Goal: Information Seeking & Learning: Learn about a topic

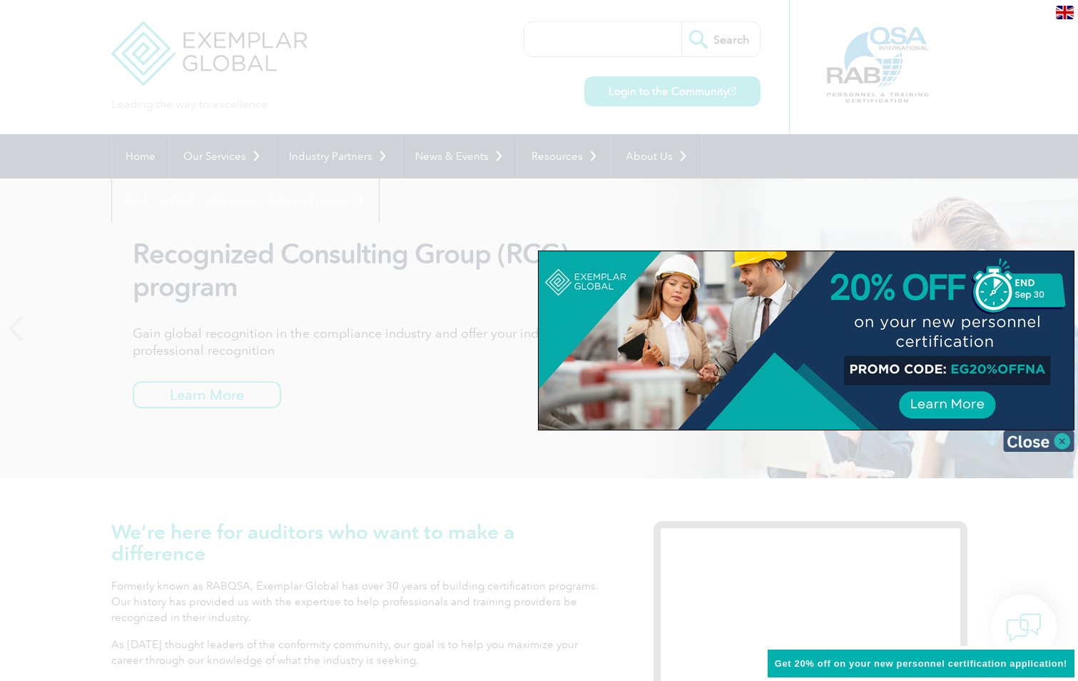
click at [1059, 440] on img at bounding box center [1038, 440] width 71 height 21
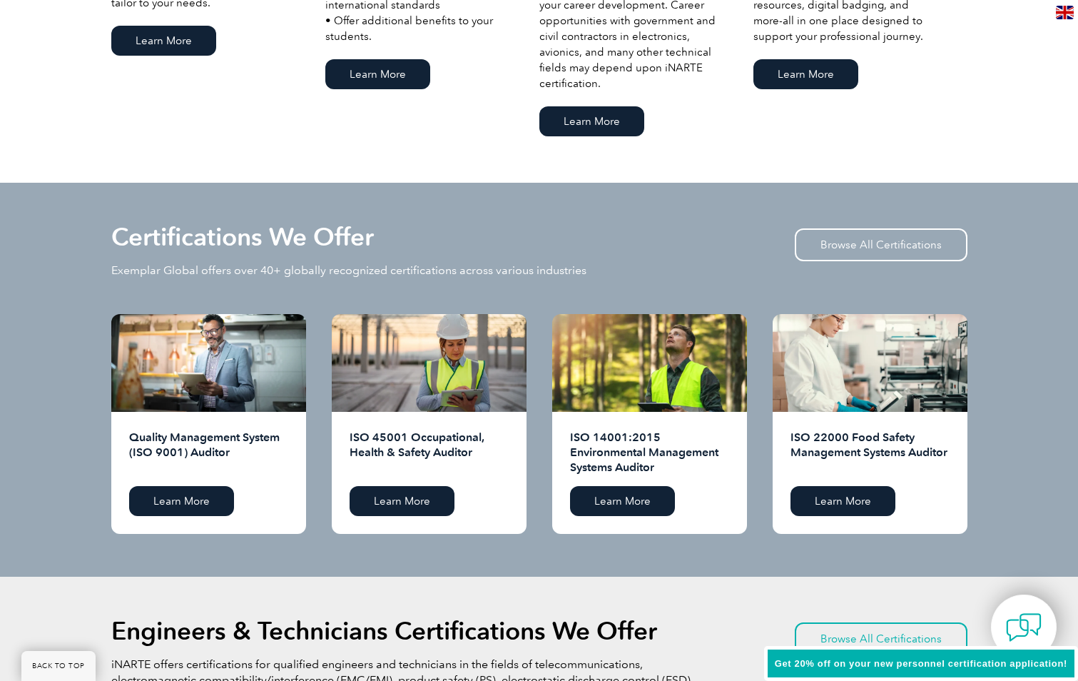
scroll to position [1231, 0]
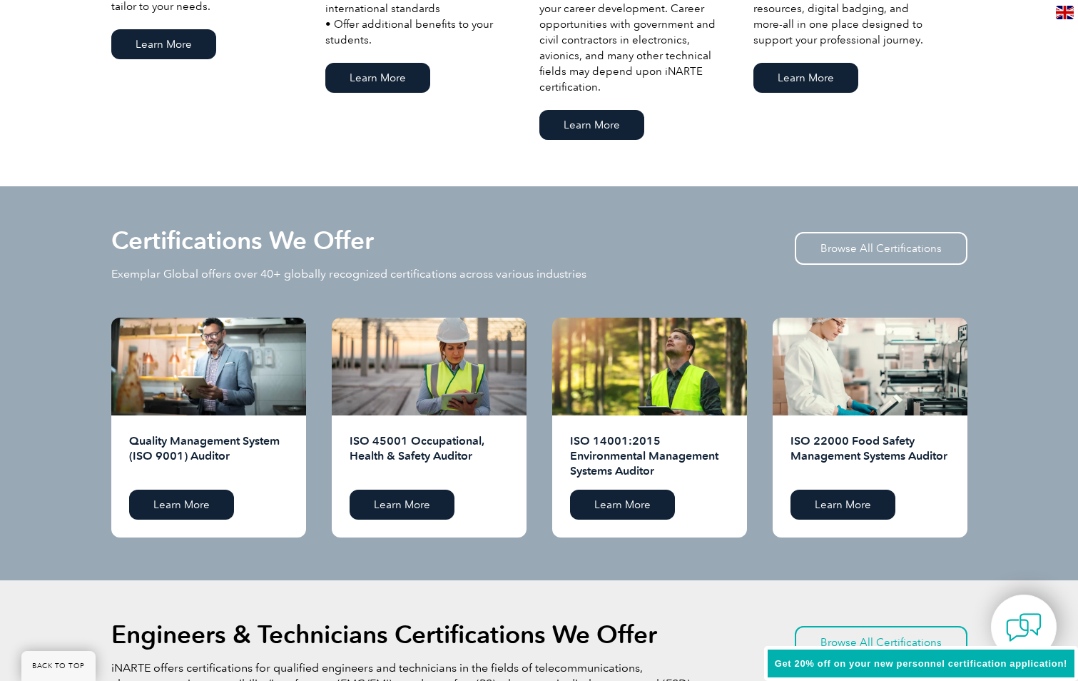
click at [1060, 9] on img at bounding box center [1065, 13] width 18 height 14
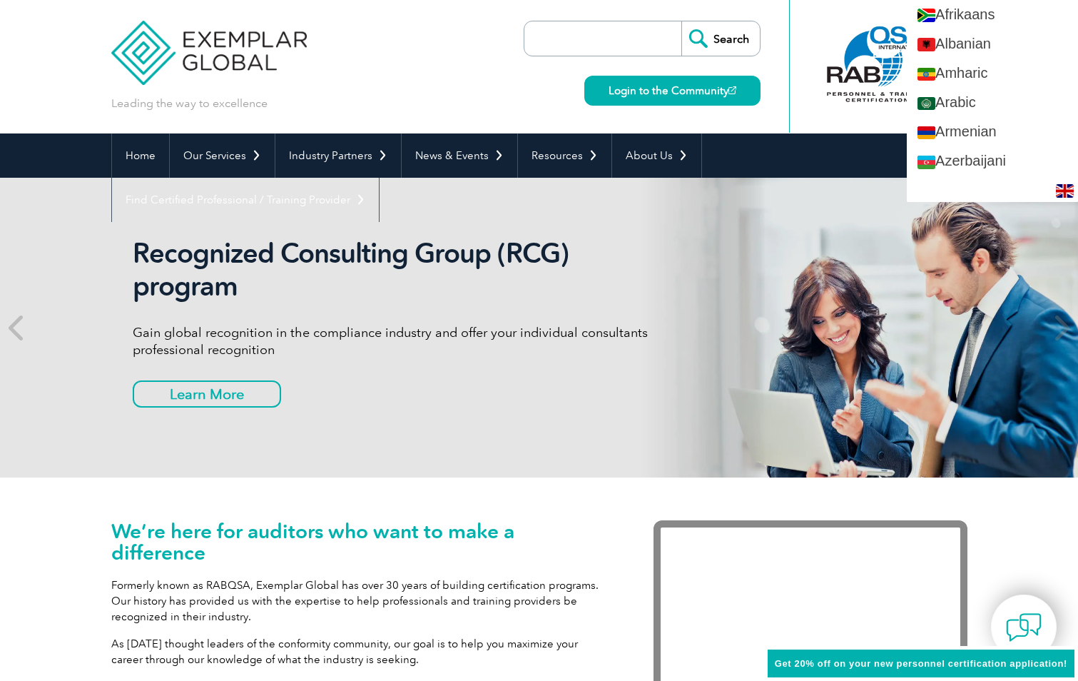
scroll to position [0, 0]
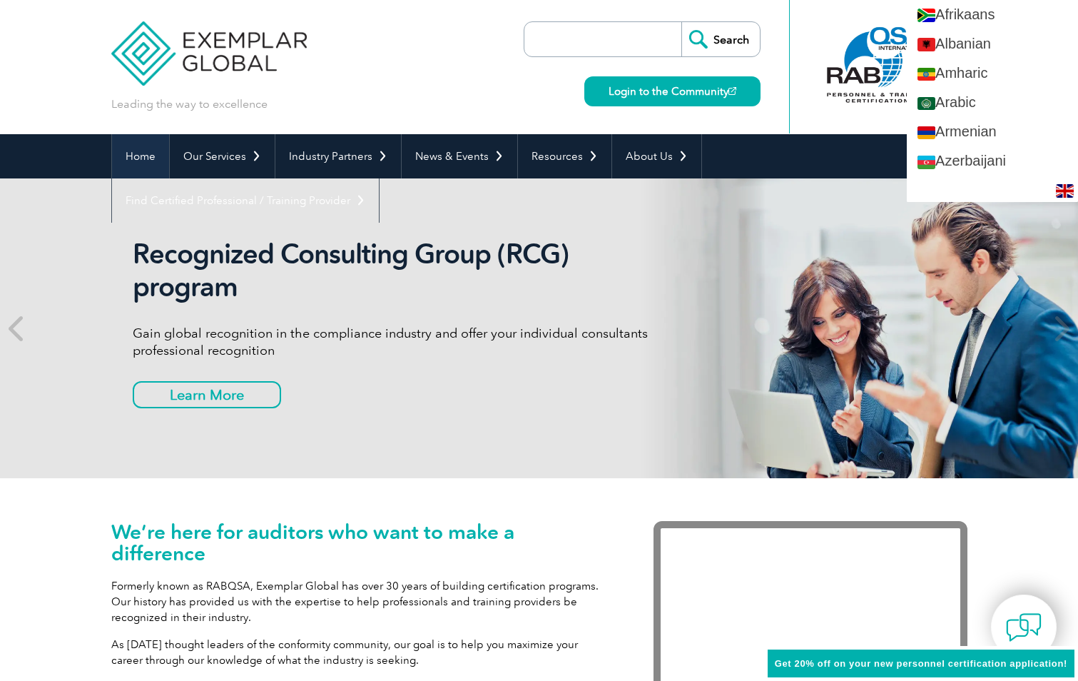
click at [131, 151] on link "Home" at bounding box center [140, 156] width 57 height 44
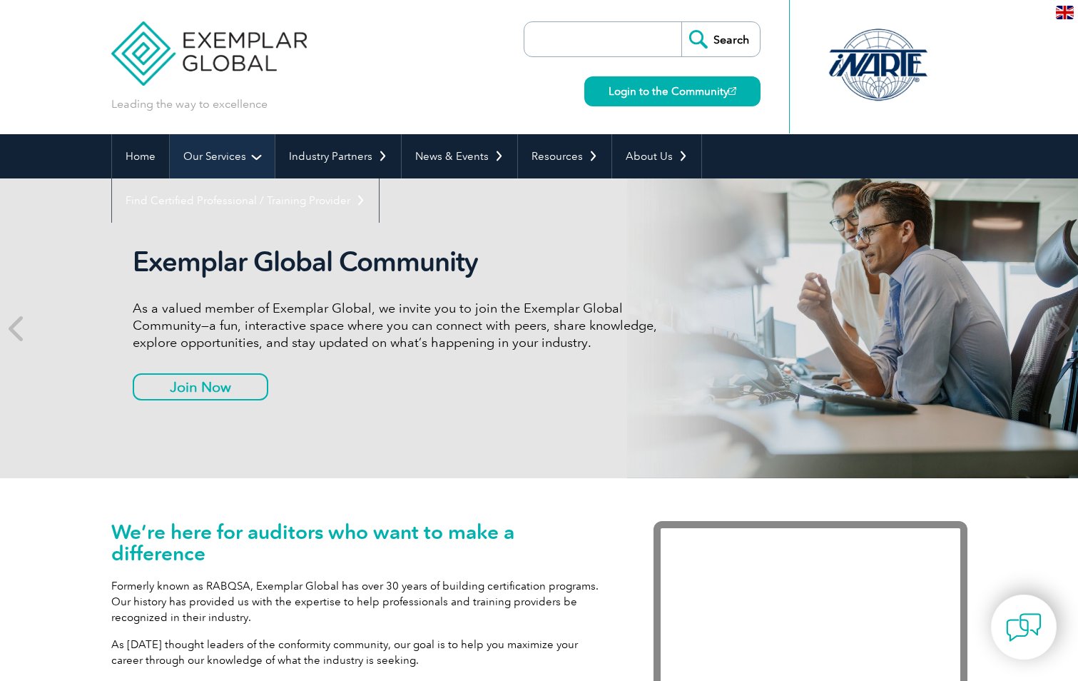
click at [200, 159] on link "Our Services" at bounding box center [222, 156] width 105 height 44
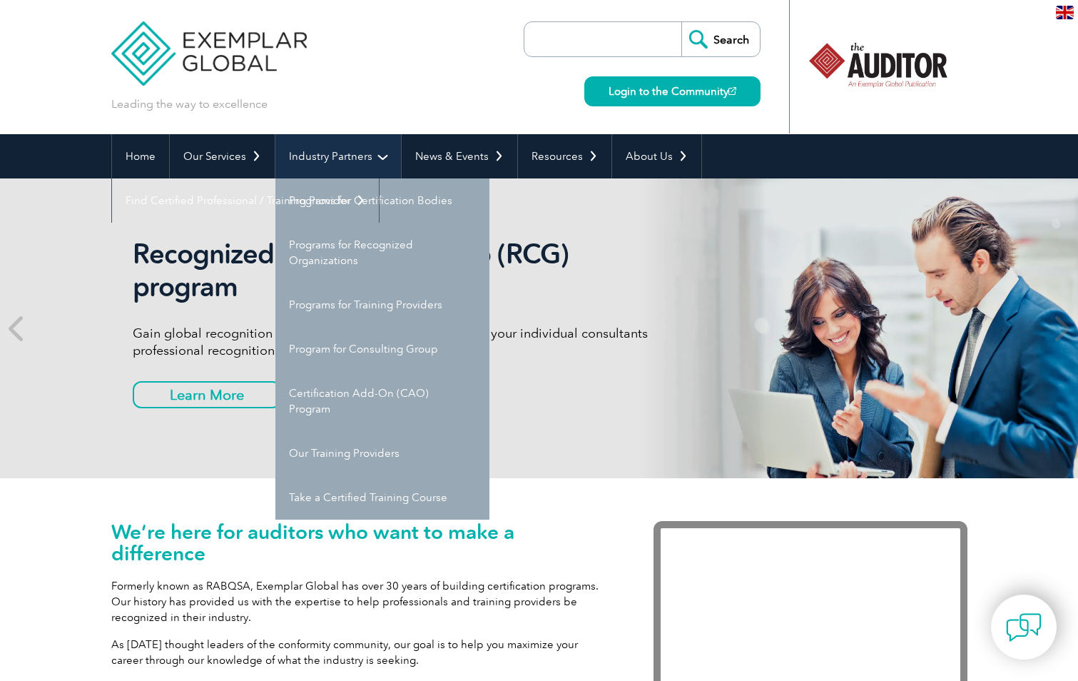
click at [307, 163] on link "Industry Partners" at bounding box center [338, 156] width 126 height 44
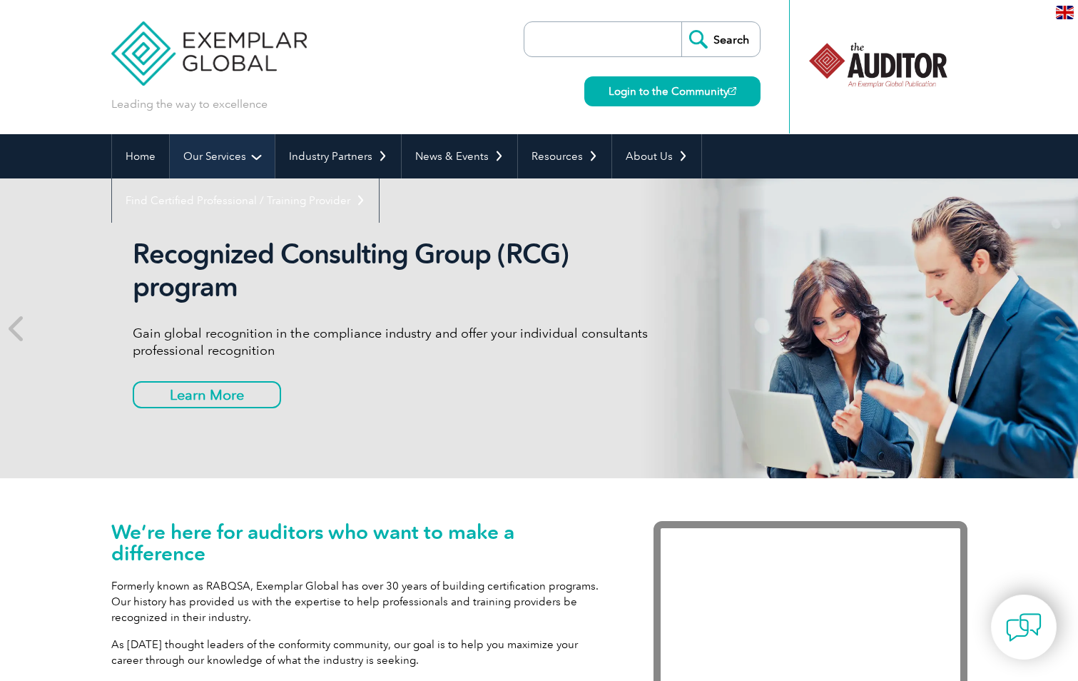
click at [221, 145] on link "Our Services" at bounding box center [222, 156] width 105 height 44
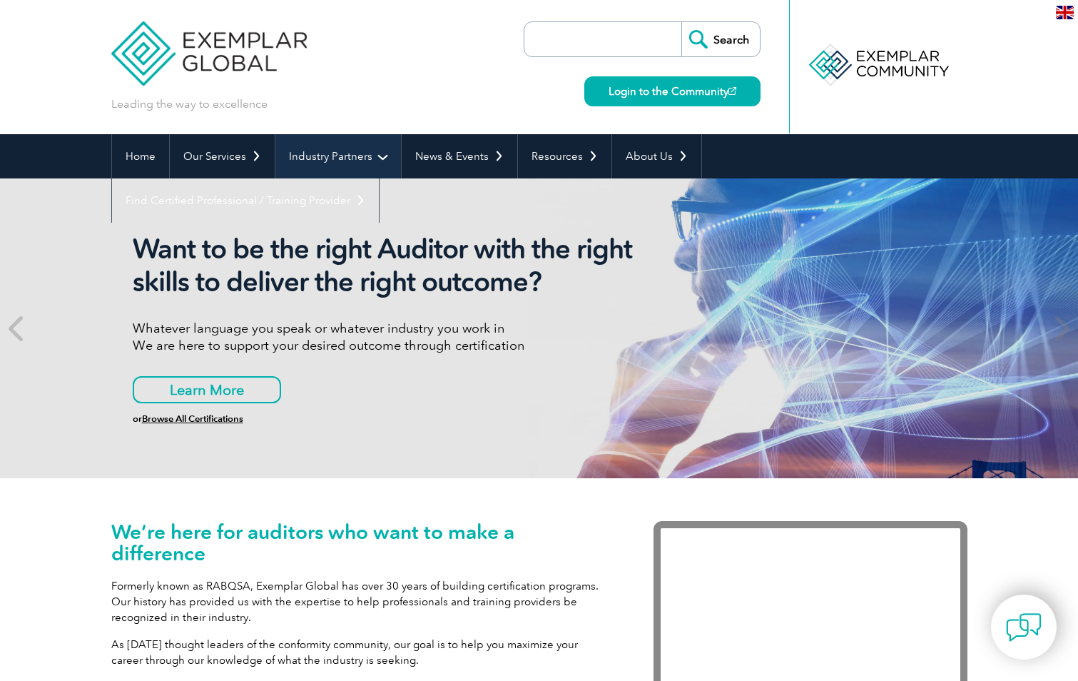
click at [320, 160] on link "Industry Partners" at bounding box center [338, 156] width 126 height 44
click at [332, 154] on link "Industry Partners" at bounding box center [338, 156] width 126 height 44
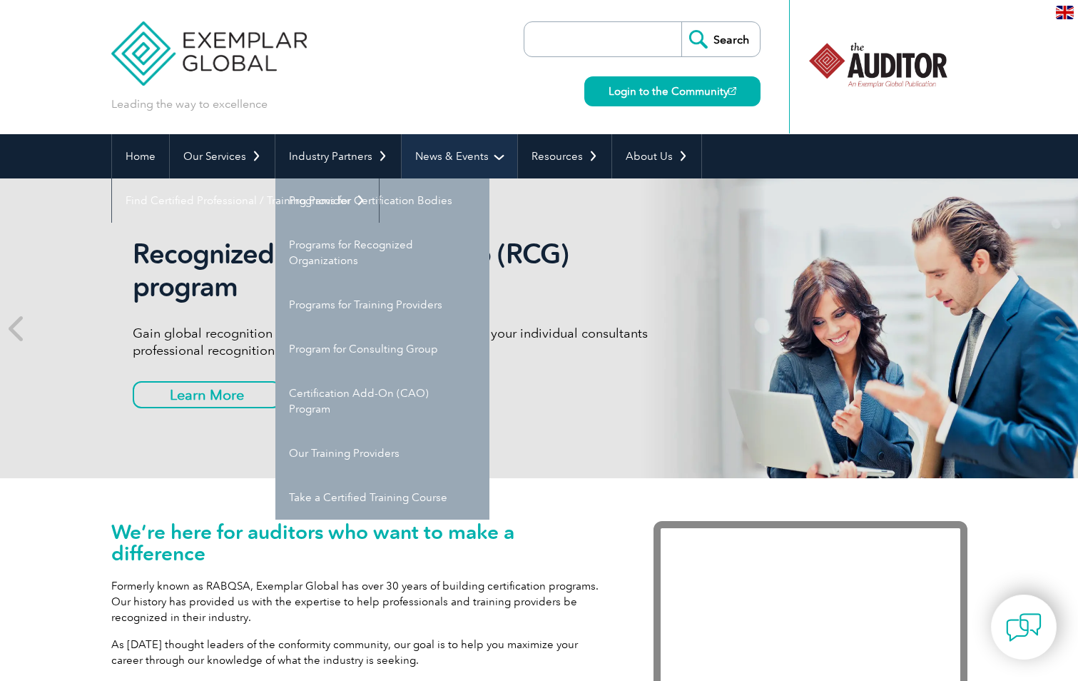
click at [437, 154] on link "News & Events" at bounding box center [460, 156] width 116 height 44
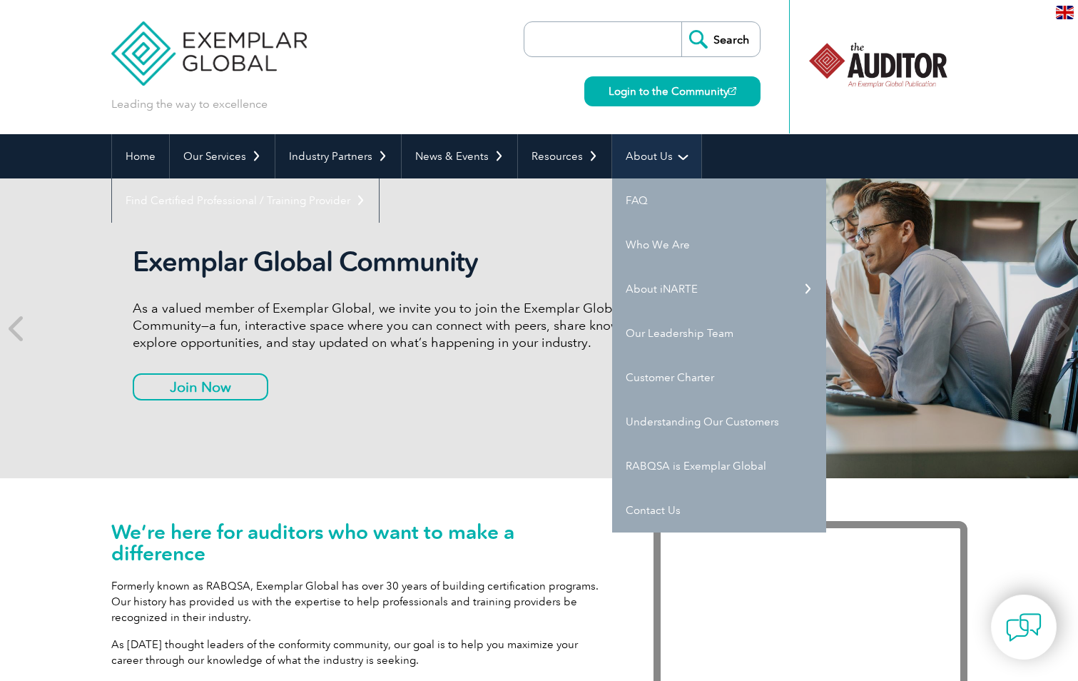
click at [612, 147] on link "About Us" at bounding box center [656, 156] width 89 height 44
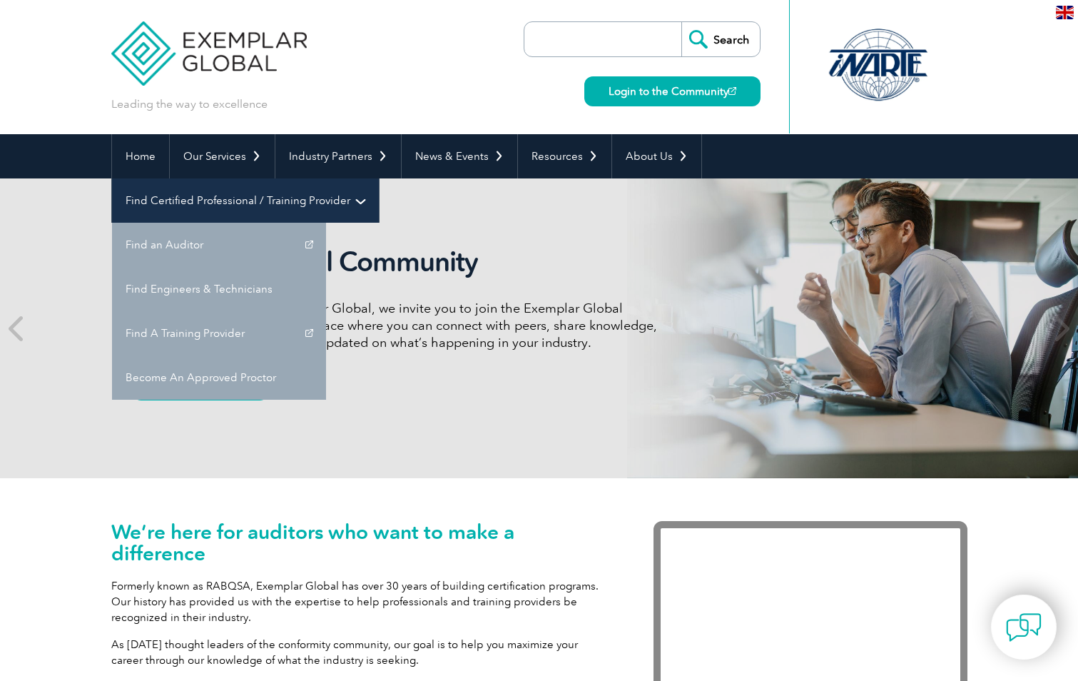
click at [379, 178] on link "Find Certified Professional / Training Provider" at bounding box center [245, 200] width 267 height 44
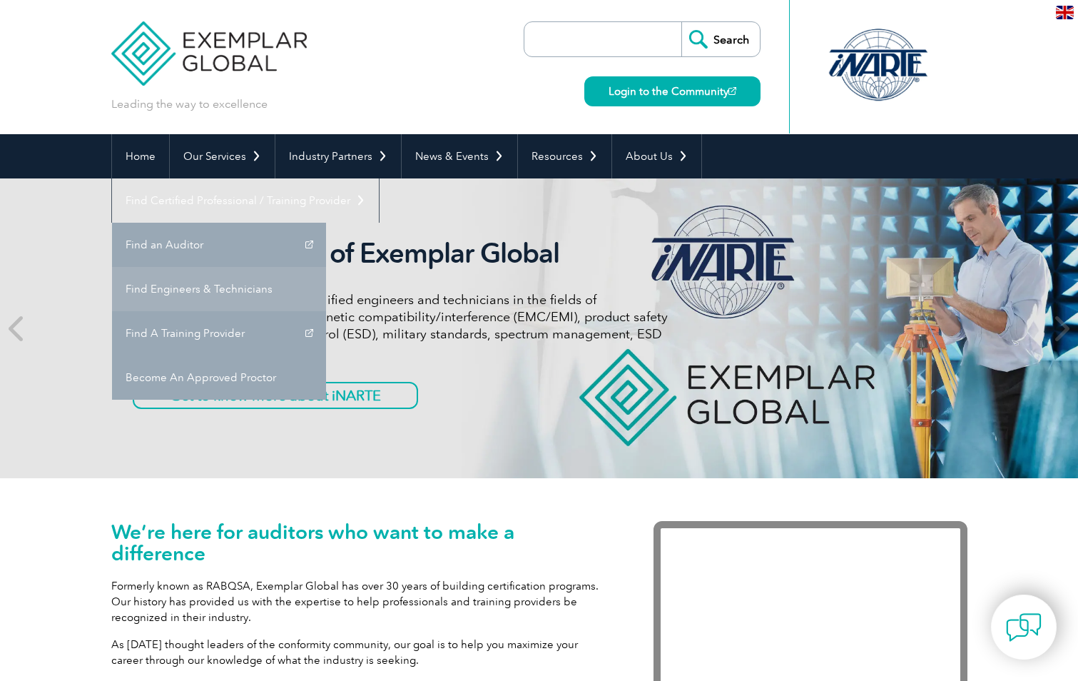
click at [326, 267] on link "Find Engineers & Technicians" at bounding box center [219, 289] width 214 height 44
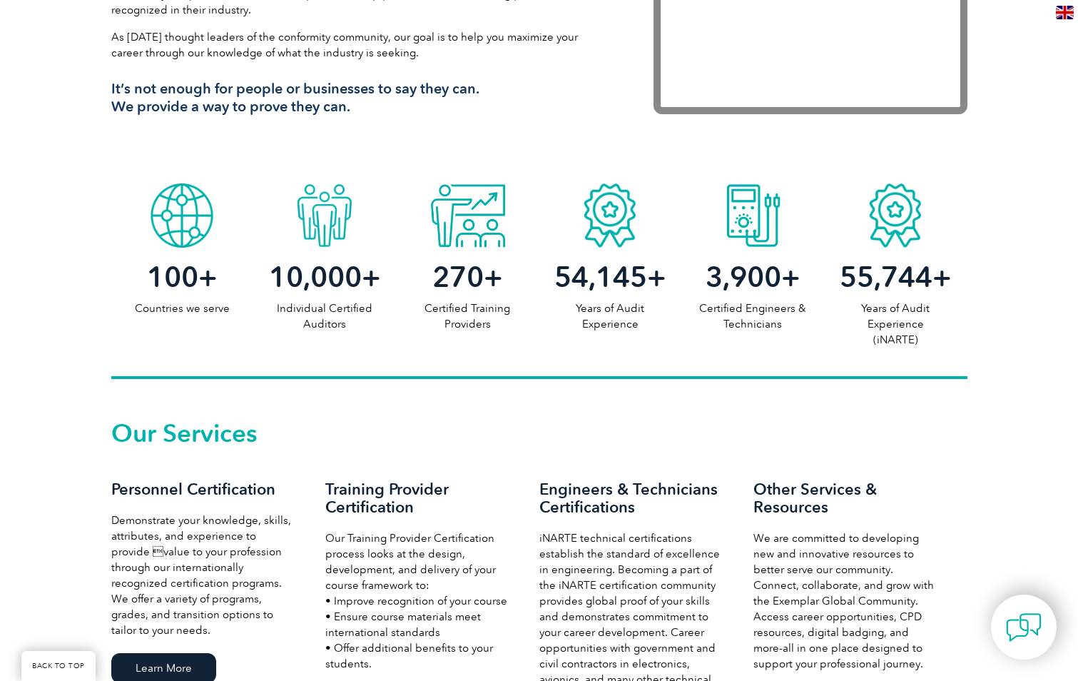
scroll to position [785, 0]
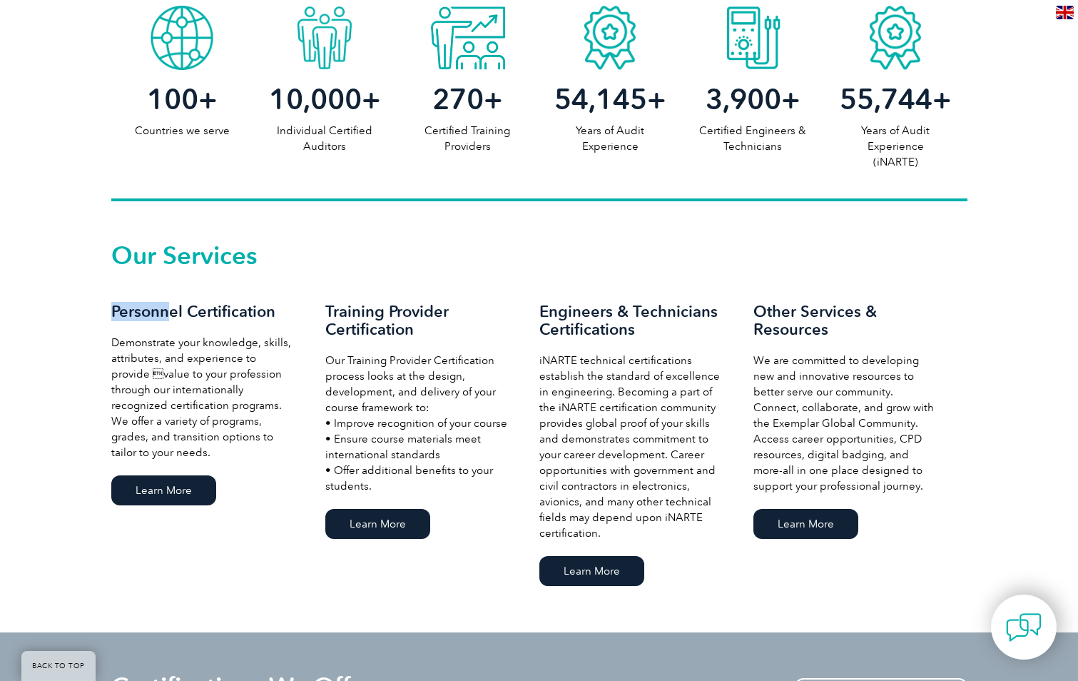
drag, startPoint x: 113, startPoint y: 310, endPoint x: 173, endPoint y: 310, distance: 59.9
click at [173, 310] on h3 "Personnel Certification" at bounding box center [203, 311] width 185 height 18
drag, startPoint x: 173, startPoint y: 310, endPoint x: 320, endPoint y: 268, distance: 152.9
click at [320, 268] on div "Our Services Personnel Certification Demonstrate your knowledge, skills, attrib…" at bounding box center [539, 416] width 856 height 345
click at [358, 526] on link "Learn More" at bounding box center [377, 524] width 105 height 30
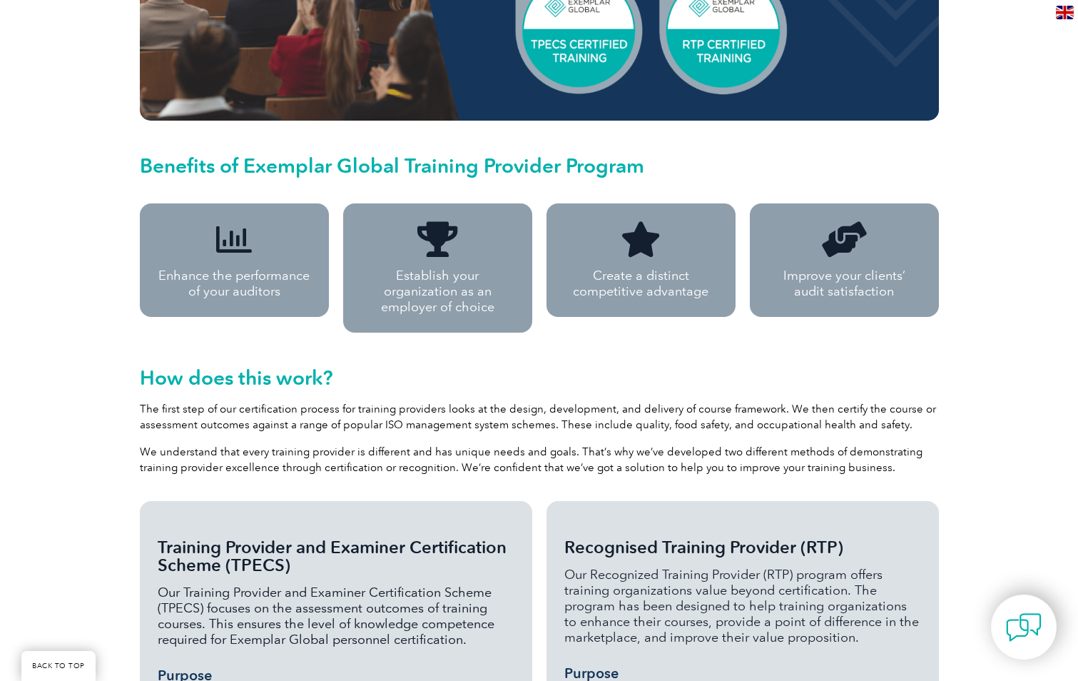
scroll to position [1140, 0]
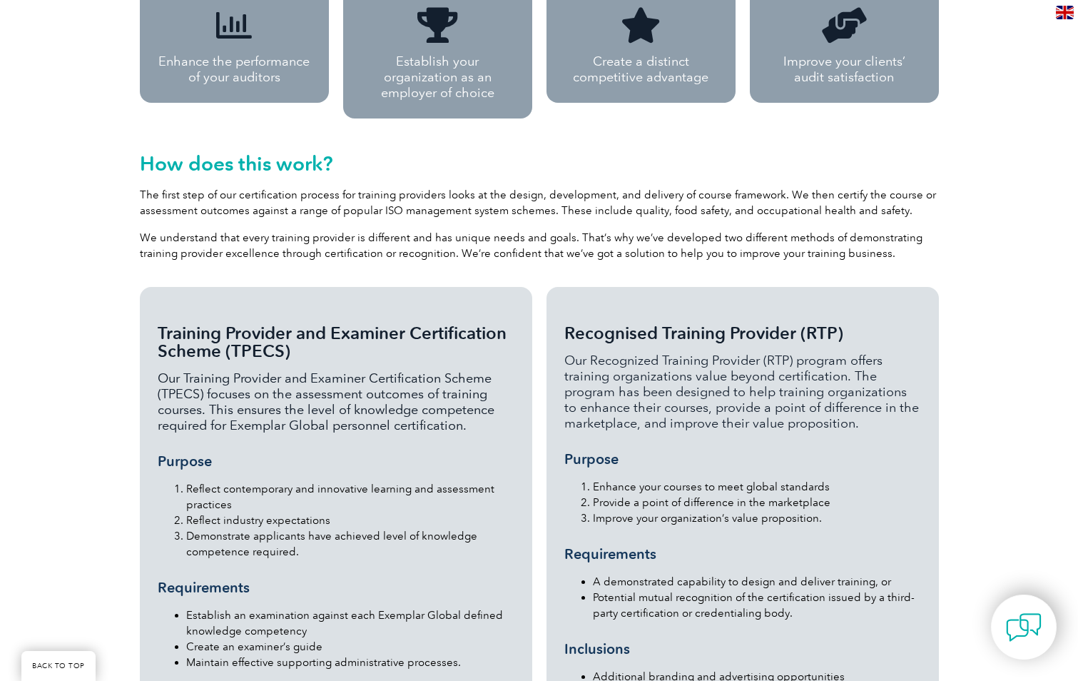
click at [155, 230] on p "We understand that every training provider is different and has unique needs an…" at bounding box center [539, 245] width 799 height 31
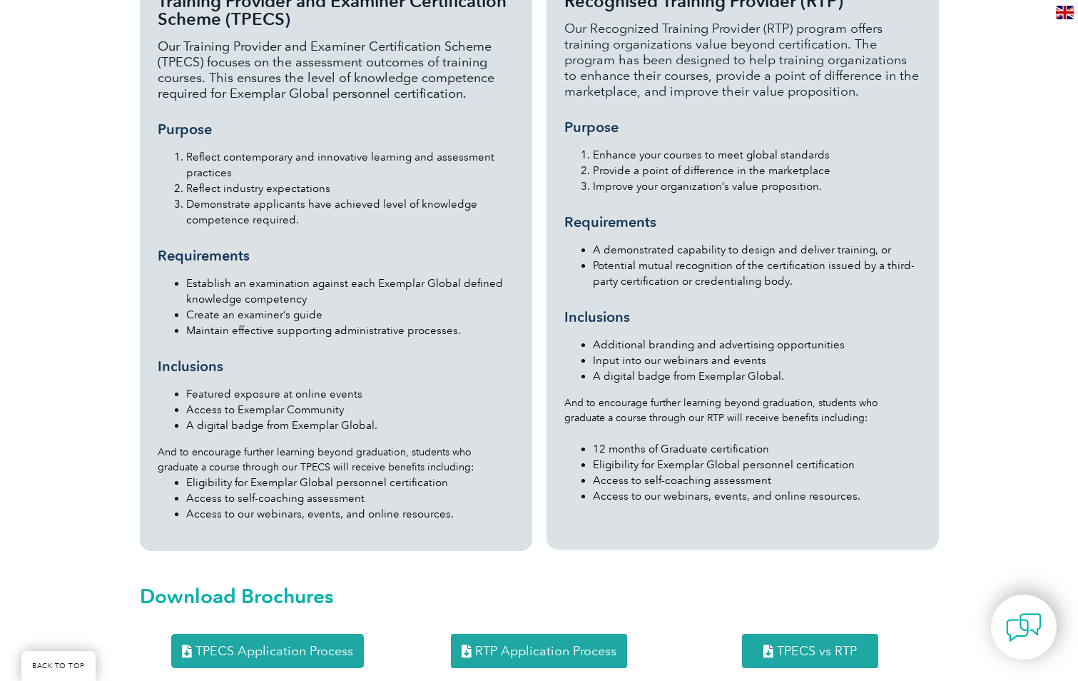
scroll to position [1497, 0]
